Goal: Communication & Community: Answer question/provide support

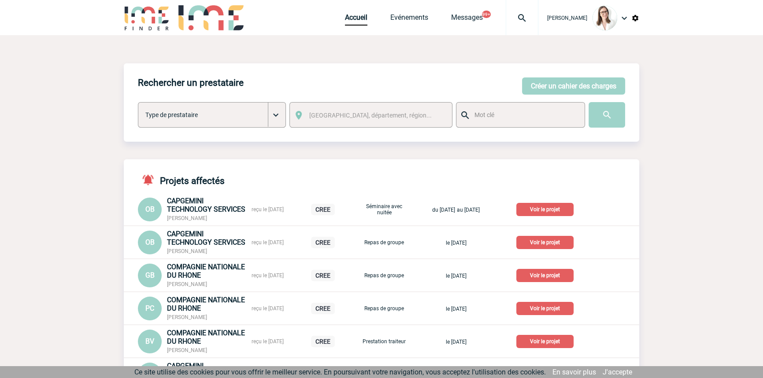
click at [511, 20] on img at bounding box center [522, 18] width 32 height 11
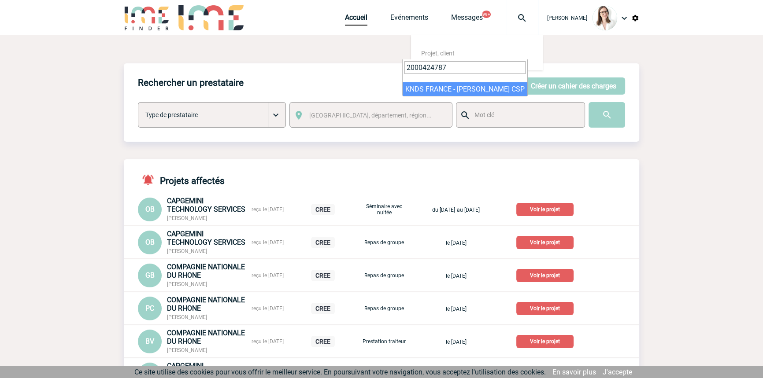
type input "2000424787"
select select "24288"
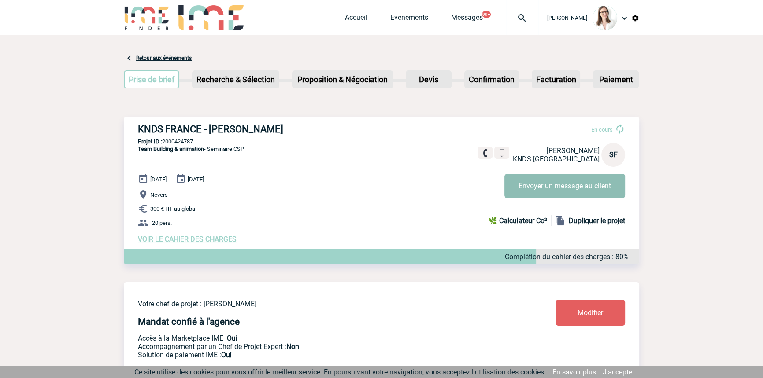
click at [520, 185] on button "Envoyer un message au client" at bounding box center [564, 186] width 121 height 24
click at [567, 181] on button "Envoyer un message au client" at bounding box center [564, 186] width 121 height 24
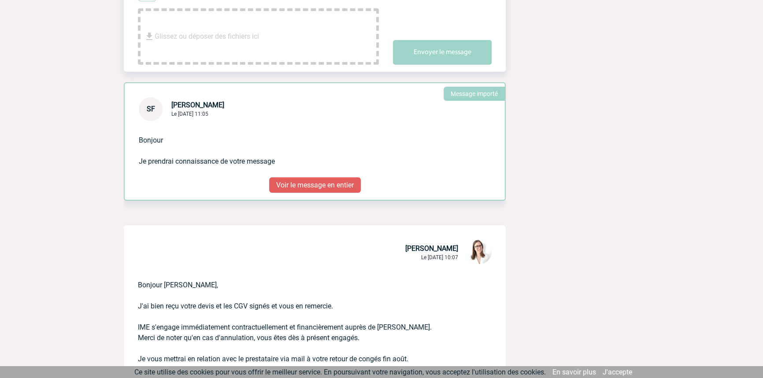
scroll to position [267, 0]
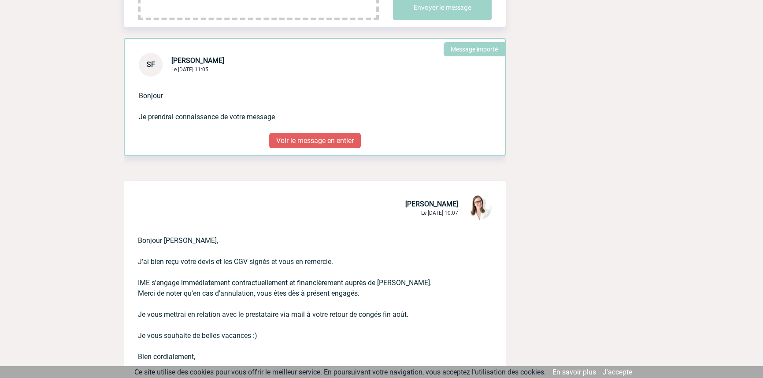
click at [306, 140] on p "Voir le message en entier" at bounding box center [315, 140] width 92 height 15
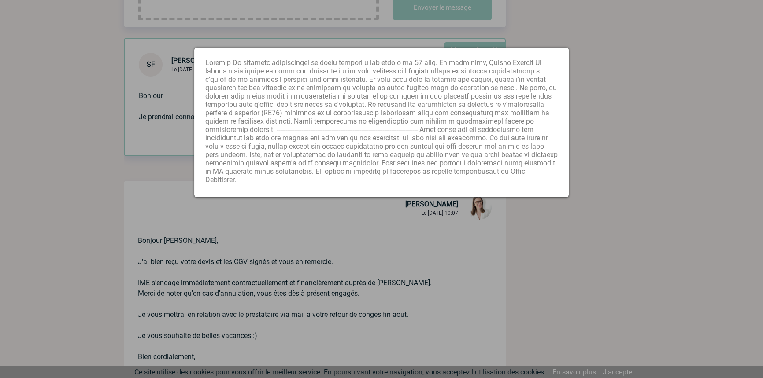
click at [313, 236] on div at bounding box center [381, 189] width 763 height 378
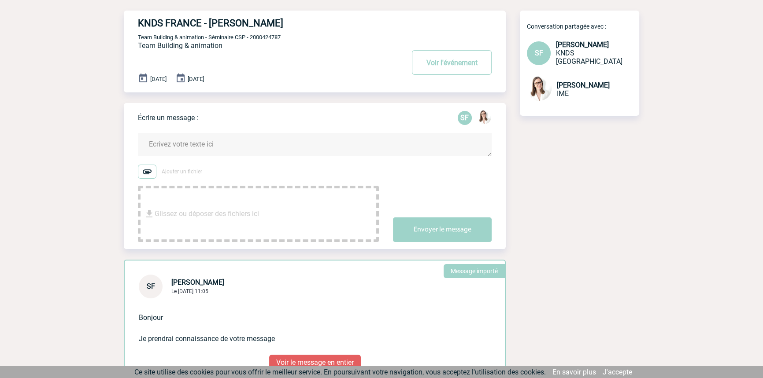
scroll to position [0, 0]
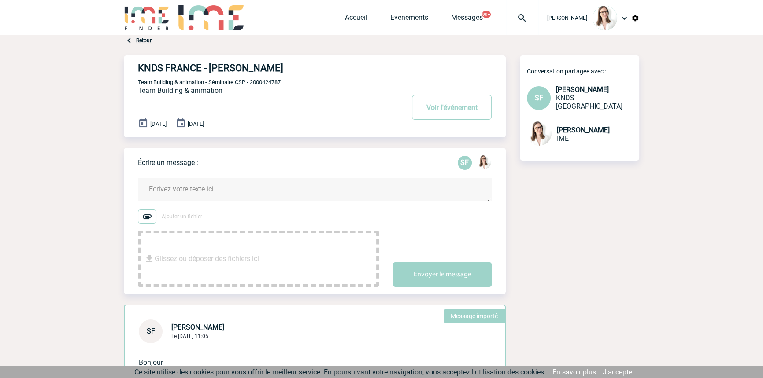
click at [242, 194] on textarea at bounding box center [315, 189] width 354 height 23
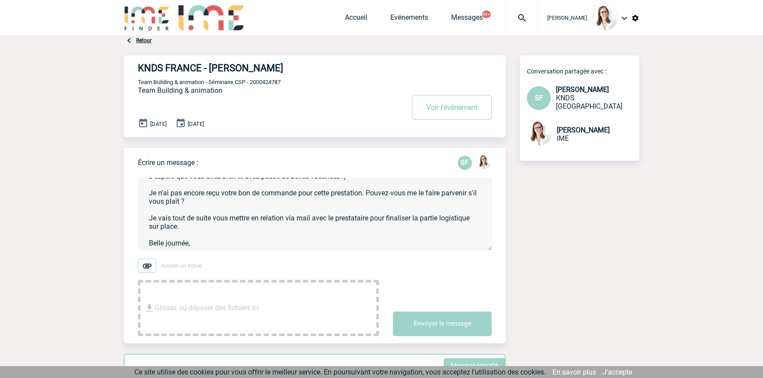
scroll to position [46, 0]
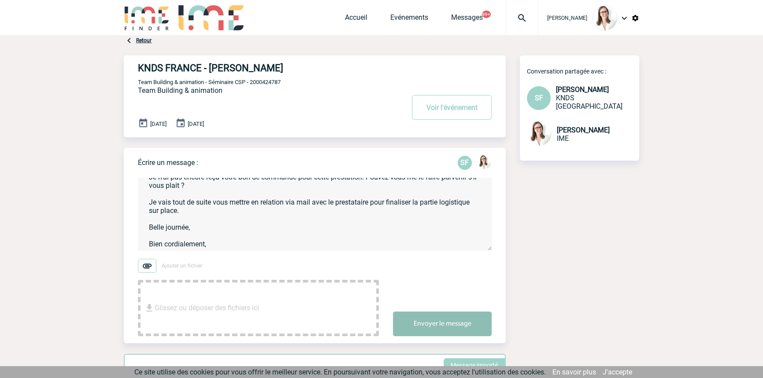
type textarea "Bonjour Sophie, J'espère que vous allez bien et avez passé de belles vacances :…"
click at [431, 327] on button "Envoyer le message" at bounding box center [442, 324] width 99 height 25
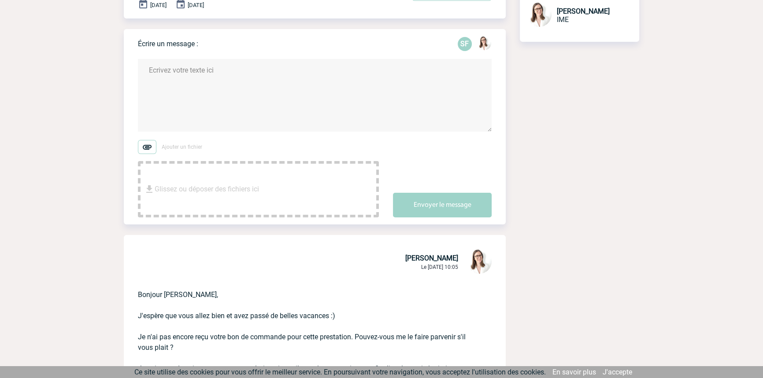
scroll to position [267, 0]
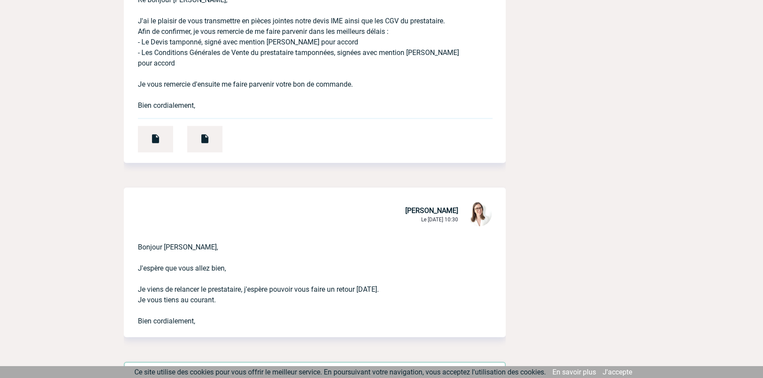
scroll to position [1067, 0]
